Goal: Information Seeking & Learning: Compare options

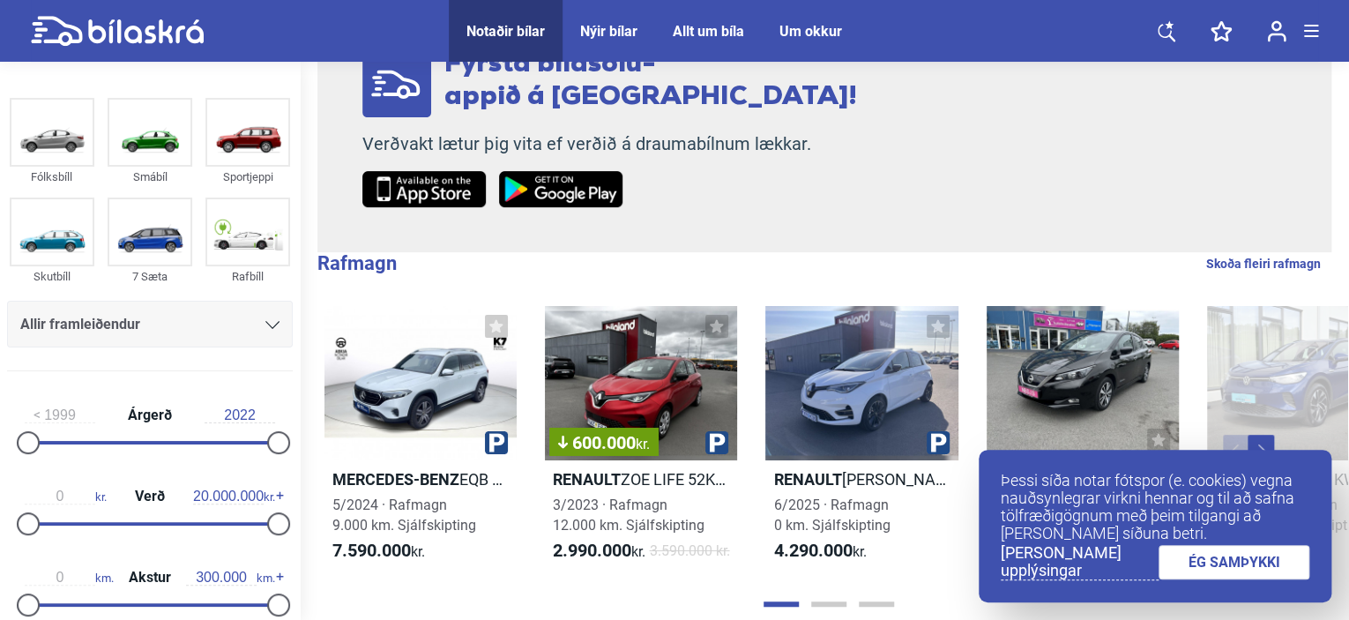
scroll to position [353, 0]
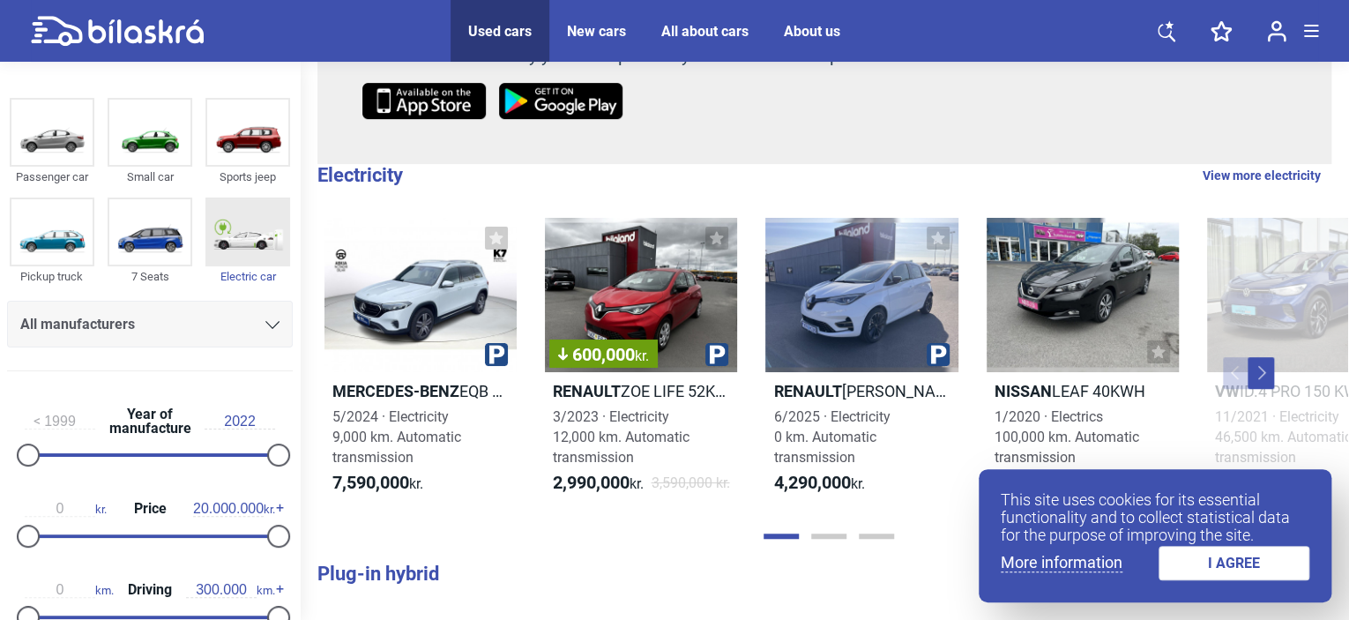
click at [248, 250] on img at bounding box center [247, 231] width 81 height 65
checkbox input "true"
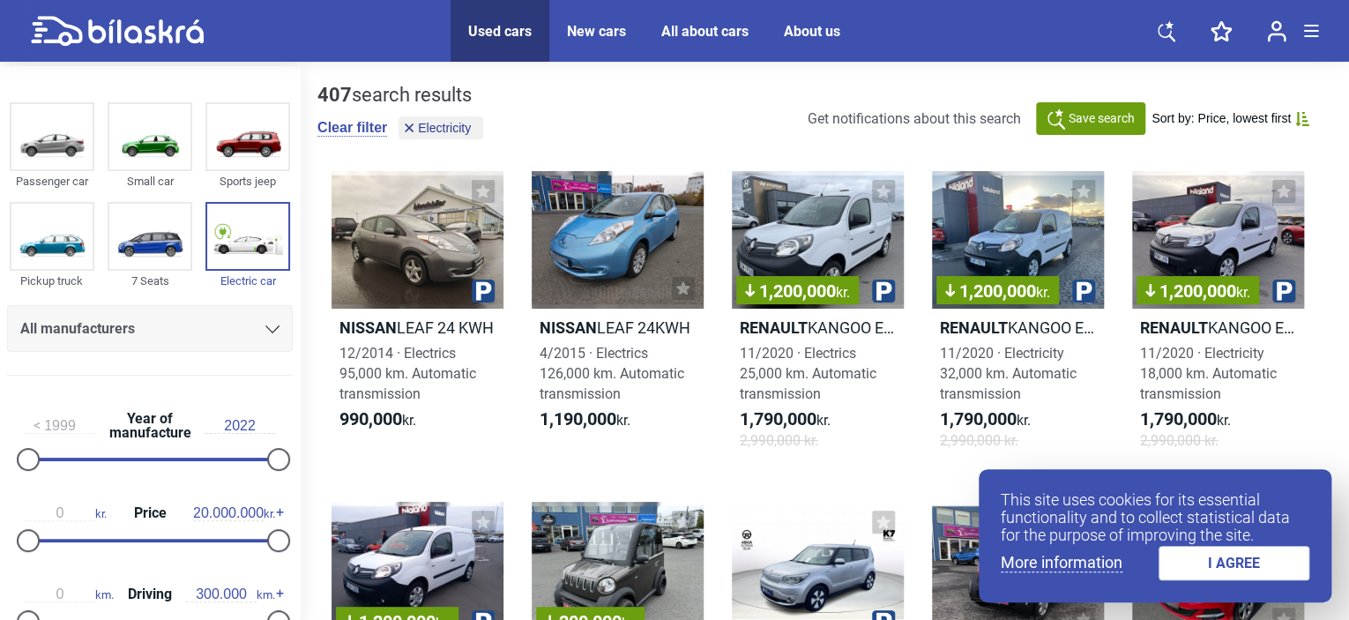
click at [1248, 569] on font "I AGREE" at bounding box center [1234, 562] width 52 height 17
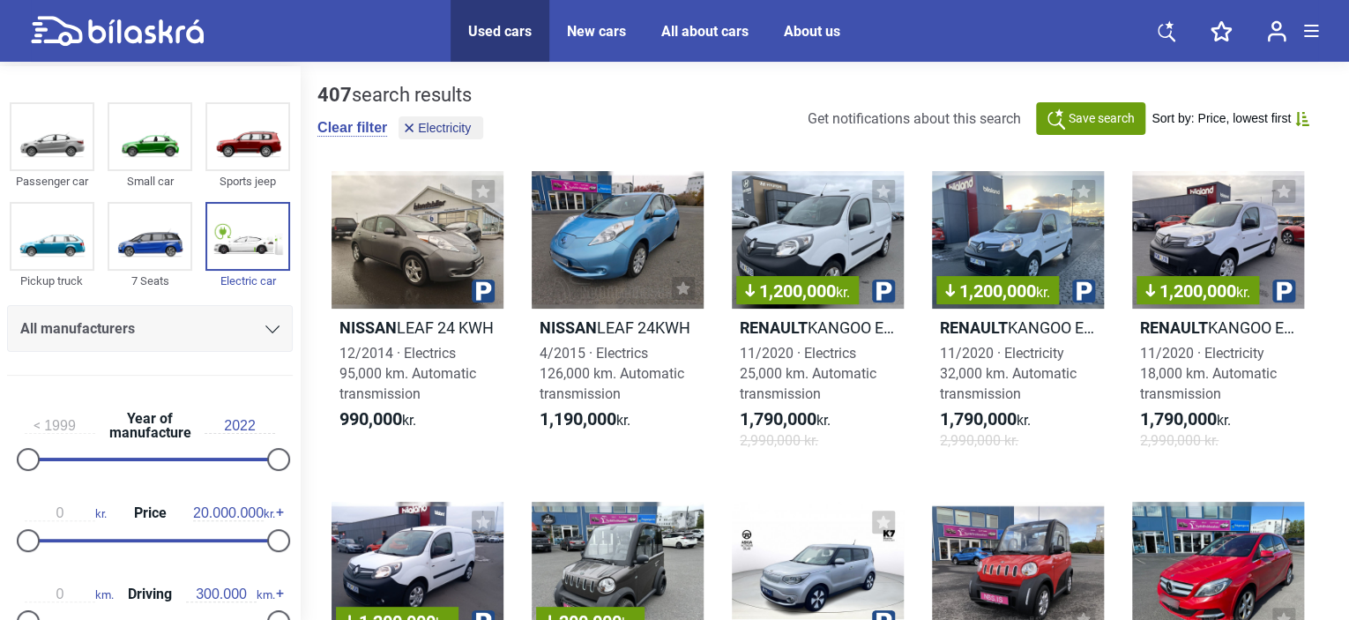
click at [272, 327] on icon at bounding box center [272, 329] width 14 height 8
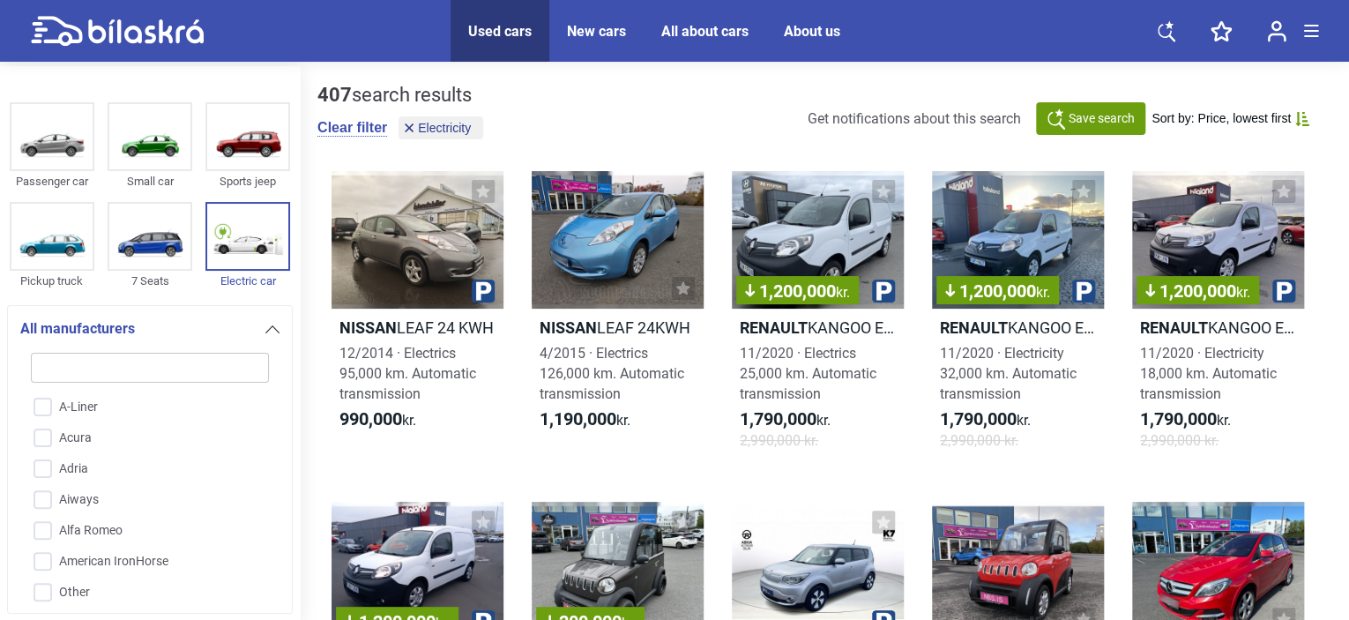
click at [186, 318] on div "All manufacturers" at bounding box center [149, 328] width 259 height 25
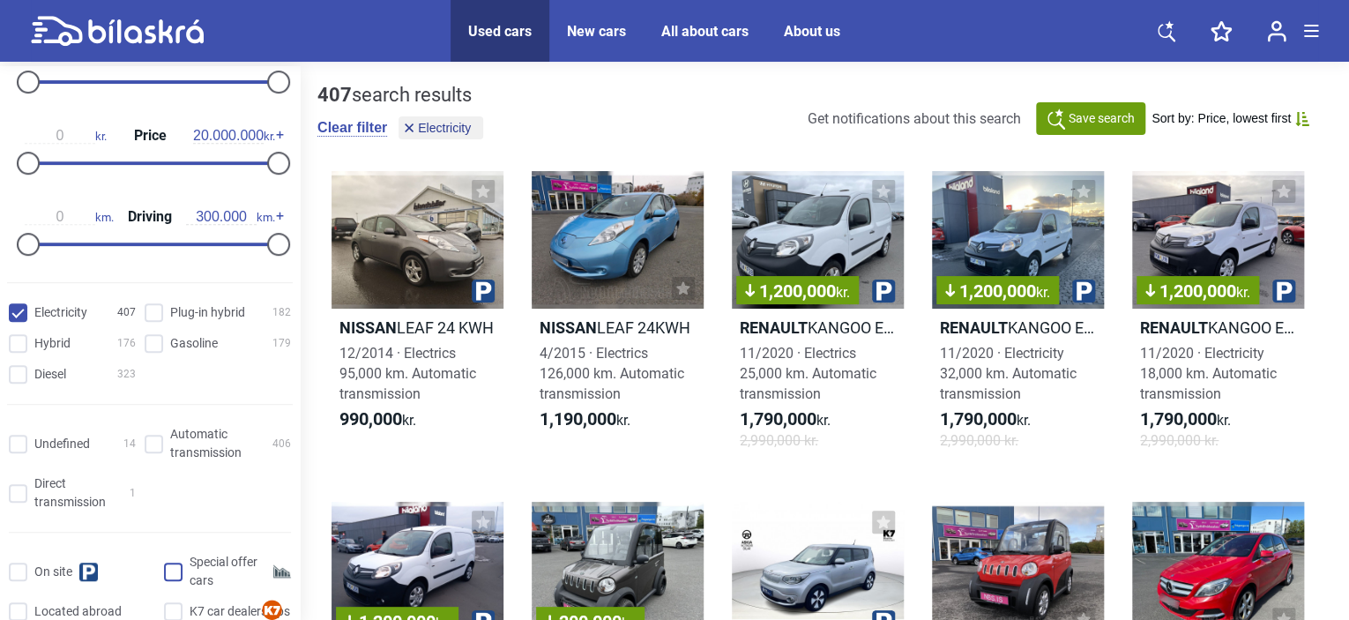
scroll to position [529, 0]
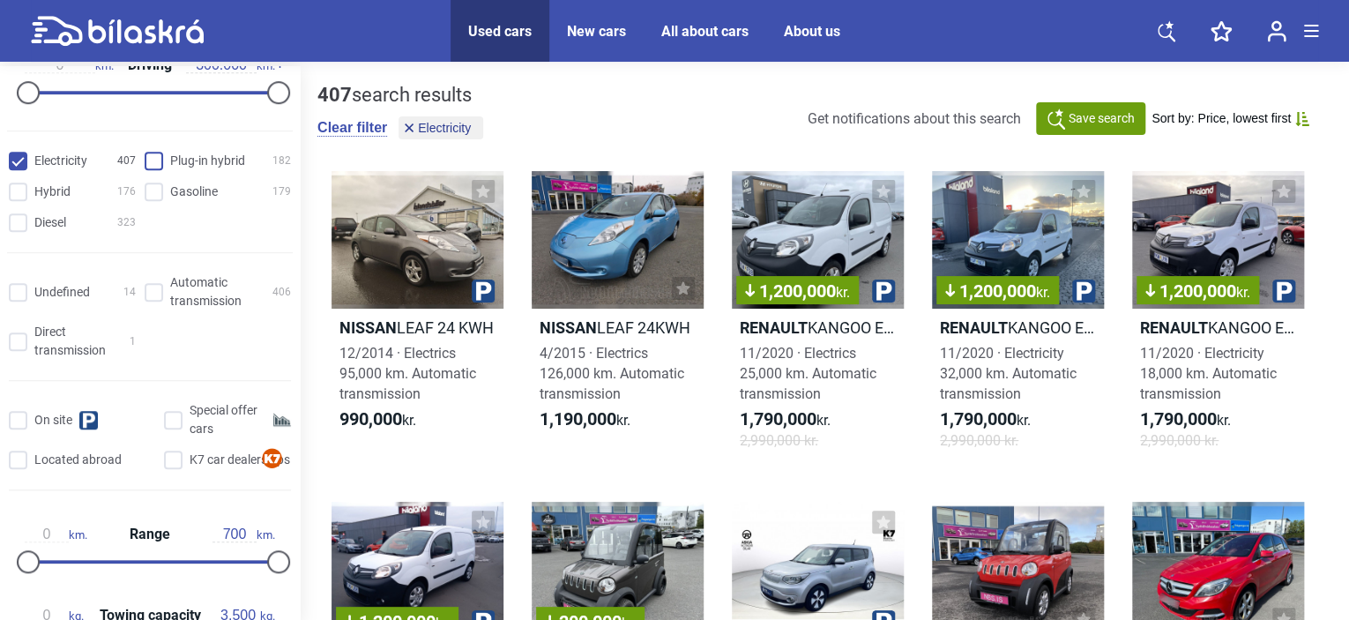
click at [155, 158] on hybrid "Plug-in hybrid 182" at bounding box center [220, 161] width 146 height 19
checkbox hybrid "true"
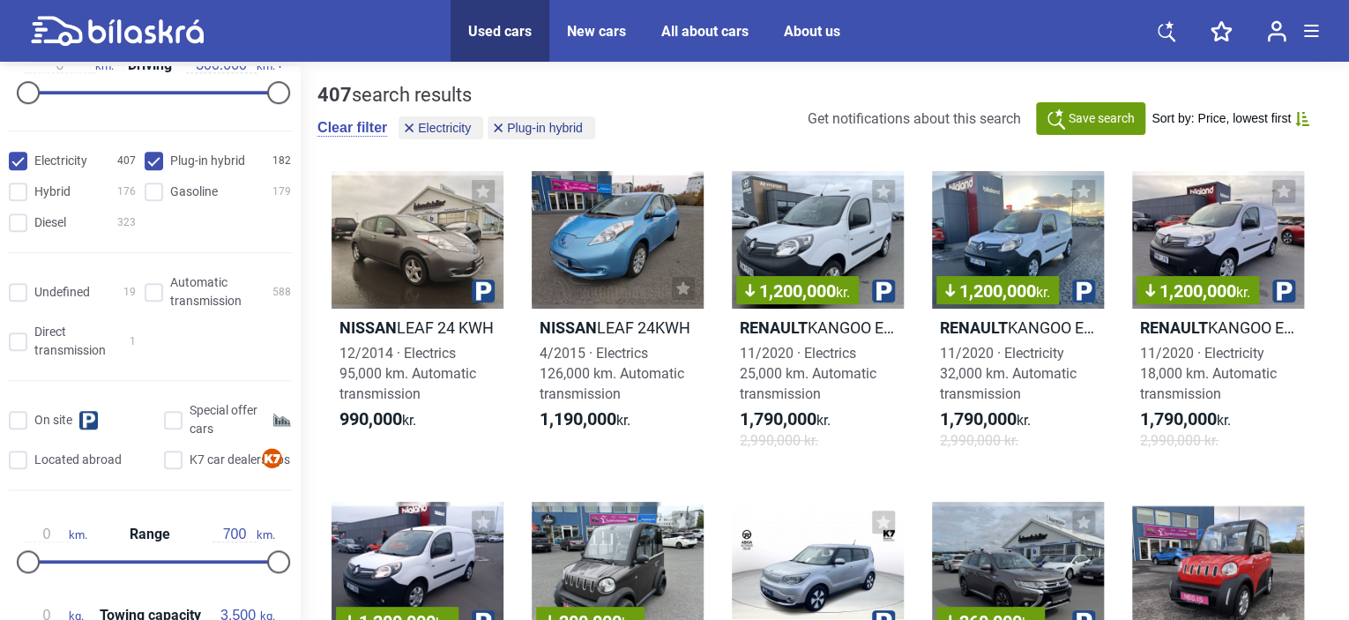
click at [19, 161] on input "Electricity 407" at bounding box center [74, 161] width 127 height 19
checkbox input "false"
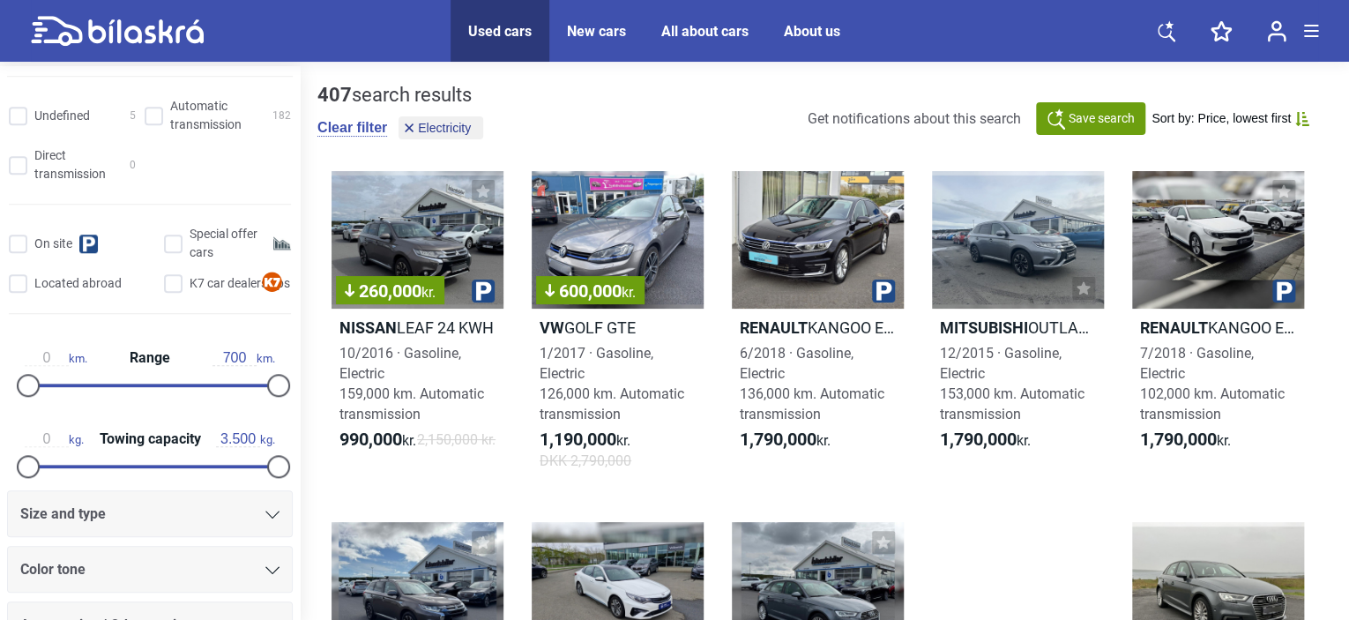
scroll to position [793, 0]
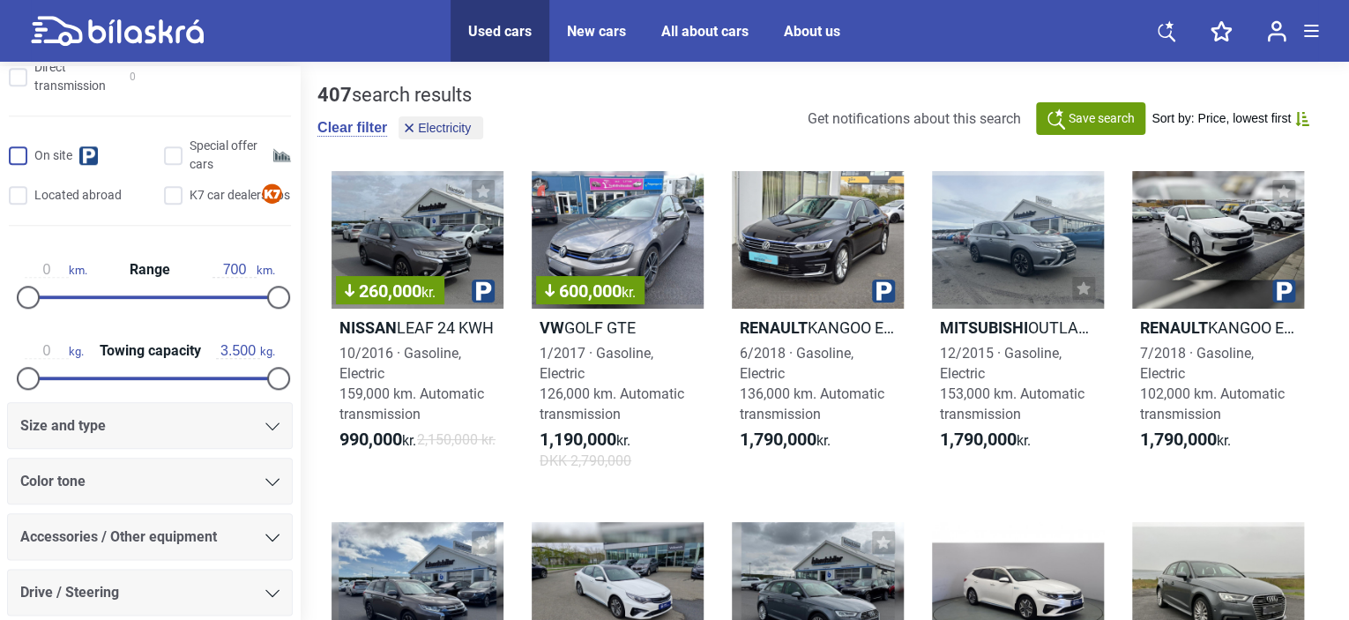
click at [24, 151] on input "On site" at bounding box center [84, 156] width 146 height 19
checkbox input "true"
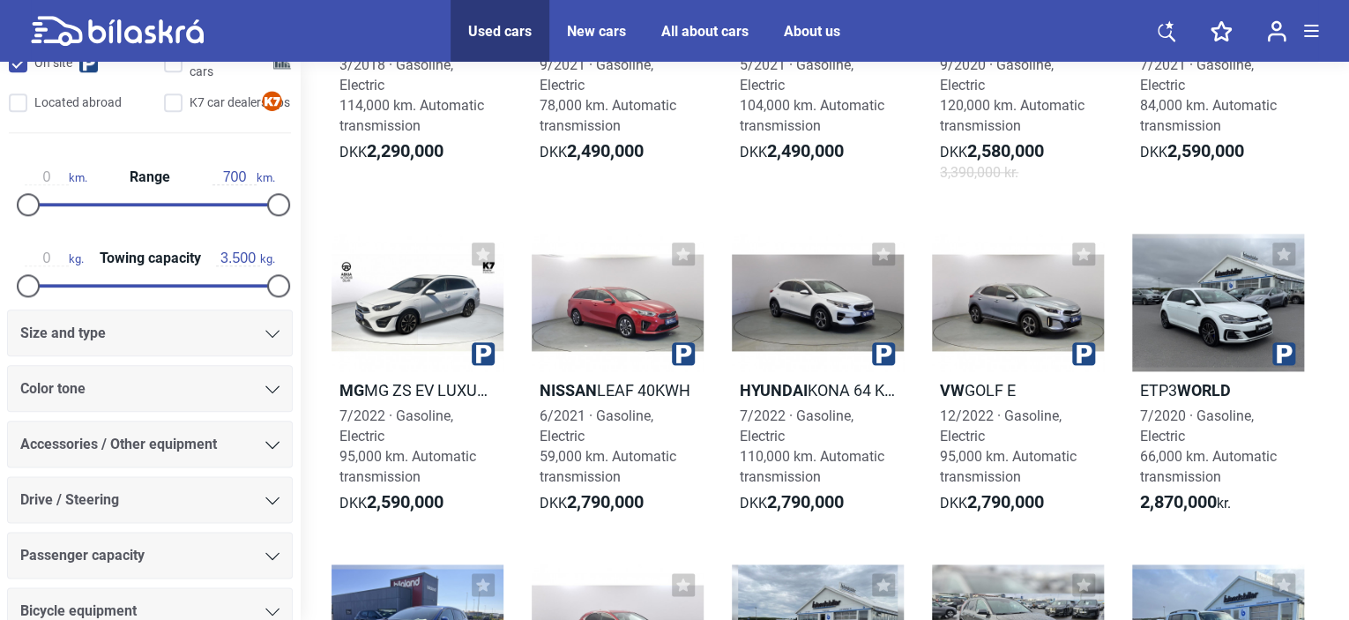
scroll to position [353, 0]
